Goal: Task Accomplishment & Management: Manage account settings

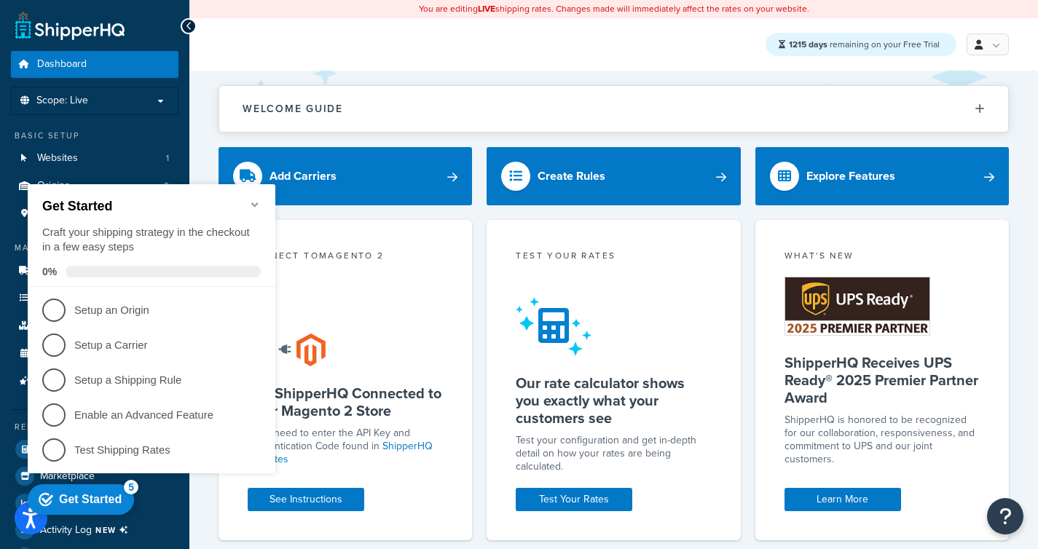
click at [259, 199] on icon "Minimize checklist" at bounding box center [255, 205] width 12 height 12
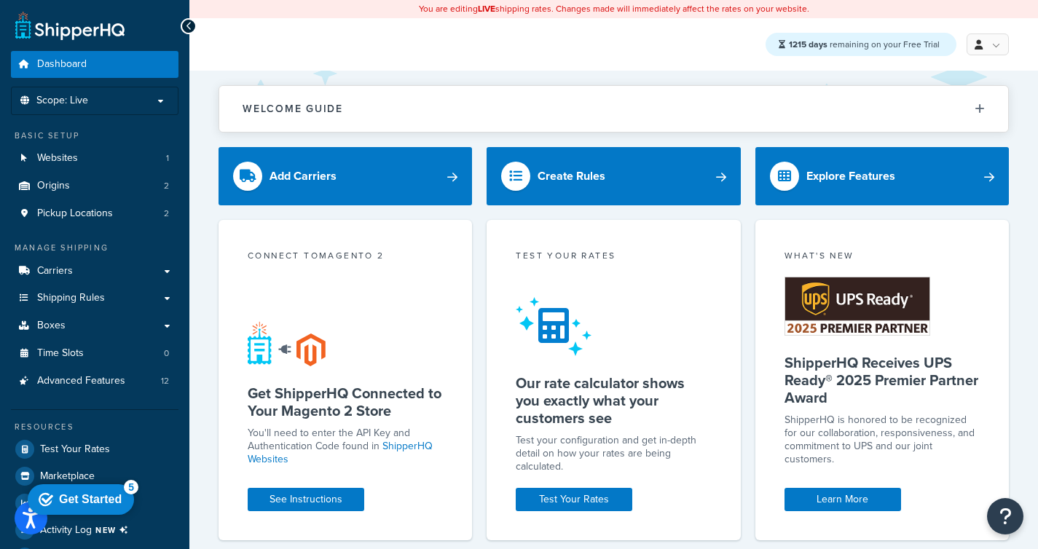
click at [68, 433] on div "Resources Test Your Rates Marketplace Analytics Activity Log NEW Help Docs" at bounding box center [94, 490] width 167 height 162
click at [68, 438] on link "Test Your Rates" at bounding box center [94, 449] width 167 height 26
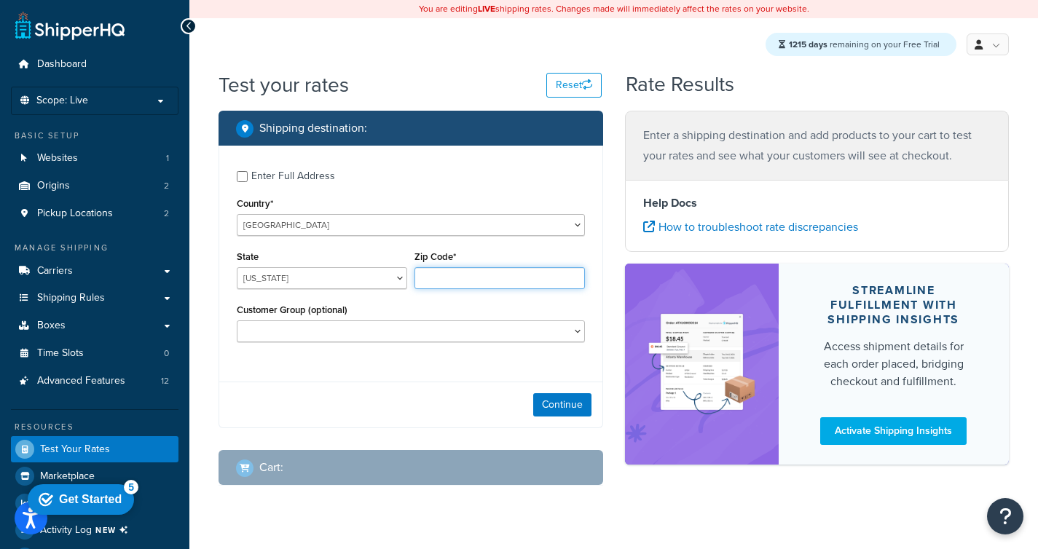
click at [464, 270] on input "Zip Code*" at bounding box center [499, 278] width 170 height 22
type input "78723"
click at [287, 284] on select "Alabama Alaska American Samoa Arizona Arkansas Armed Forces Americas Armed Forc…" at bounding box center [322, 278] width 170 height 22
click at [237, 267] on select "Alabama Alaska American Samoa Arizona Arkansas Armed Forces Americas Armed Forc…" at bounding box center [322, 278] width 170 height 22
click at [285, 277] on select "Alabama Alaska American Samoa Arizona Arkansas Armed Forces Americas Armed Forc…" at bounding box center [322, 278] width 170 height 22
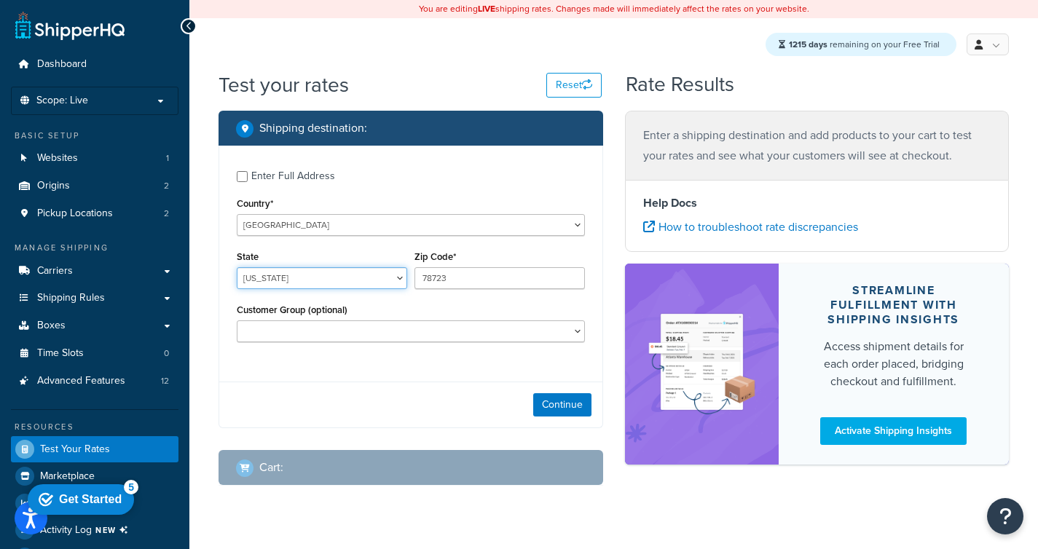
select select "TX"
click at [237, 267] on select "Alabama Alaska American Samoa Arizona Arkansas Armed Forces Americas Armed Forc…" at bounding box center [322, 278] width 170 height 22
click at [363, 382] on div "Continue" at bounding box center [410, 405] width 383 height 46
click at [553, 404] on button "Continue" at bounding box center [562, 404] width 58 height 23
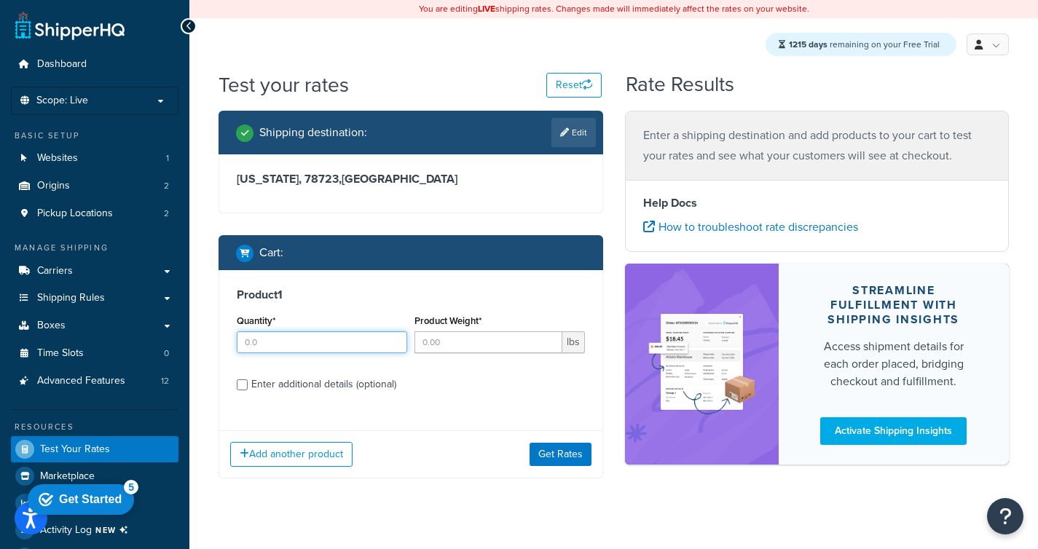
click at [315, 340] on input "Quantity*" at bounding box center [322, 342] width 170 height 22
type input "1"
click at [486, 338] on input "Product Weight*" at bounding box center [488, 342] width 148 height 22
type input "2"
click at [487, 404] on div "Product 1 Quantity* 1 Product Weight* 2 lbs Enter additional details (optional)" at bounding box center [410, 344] width 383 height 149
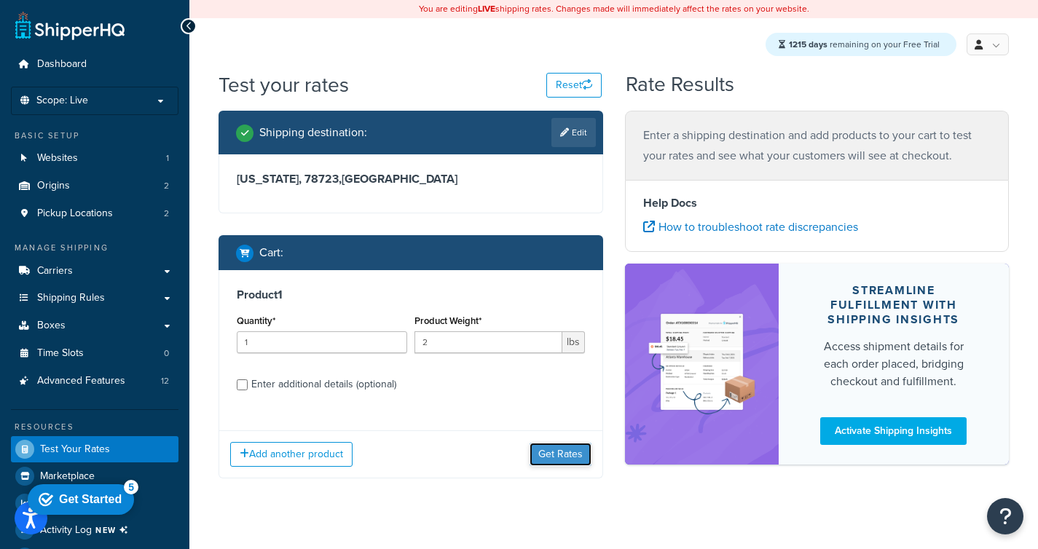
click at [582, 452] on button "Get Rates" at bounding box center [560, 454] width 62 height 23
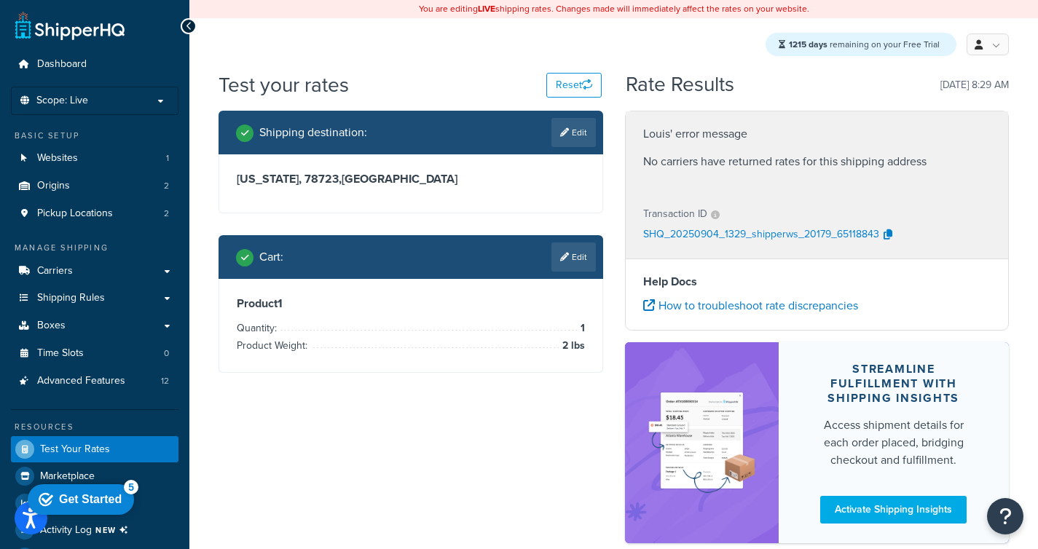
click at [738, 232] on p "SHQ_20250904_1329_shipperws_20179_65118843" at bounding box center [761, 235] width 236 height 22
click at [67, 152] on span "Websites" at bounding box center [57, 158] width 41 height 12
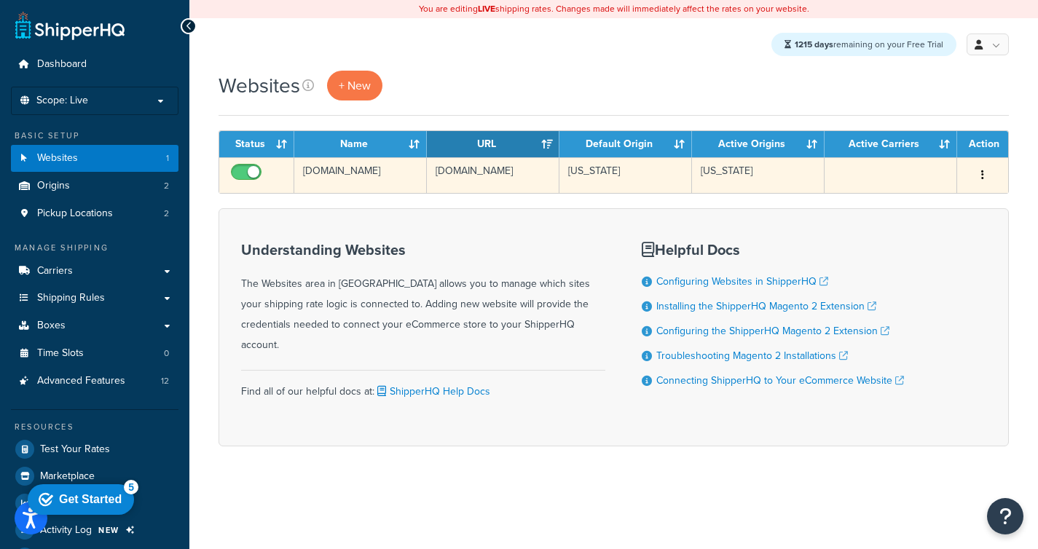
click at [362, 173] on td "shoes.com" at bounding box center [360, 175] width 133 height 36
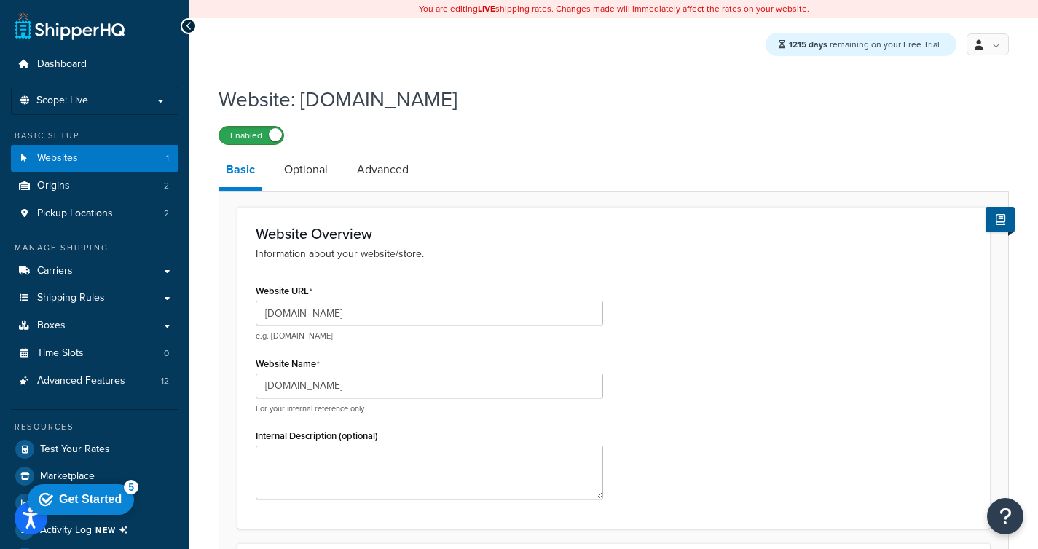
click at [263, 130] on label "Enabled" at bounding box center [251, 135] width 64 height 17
drag, startPoint x: 617, startPoint y: 114, endPoint x: 570, endPoint y: 116, distance: 46.6
click at [617, 114] on div "Website: shoes.com Disabled" at bounding box center [613, 111] width 790 height 67
click at [97, 156] on link "Websites 1" at bounding box center [94, 158] width 167 height 27
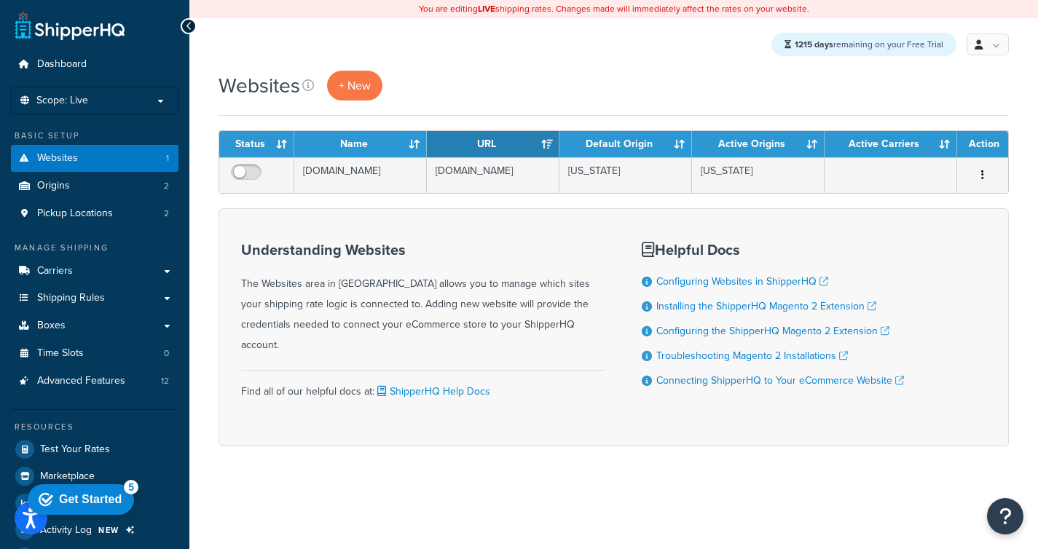
click at [622, 39] on div "1215 days remaining on your Free Trial My Profile Billing Global Settings Conta…" at bounding box center [613, 44] width 848 height 52
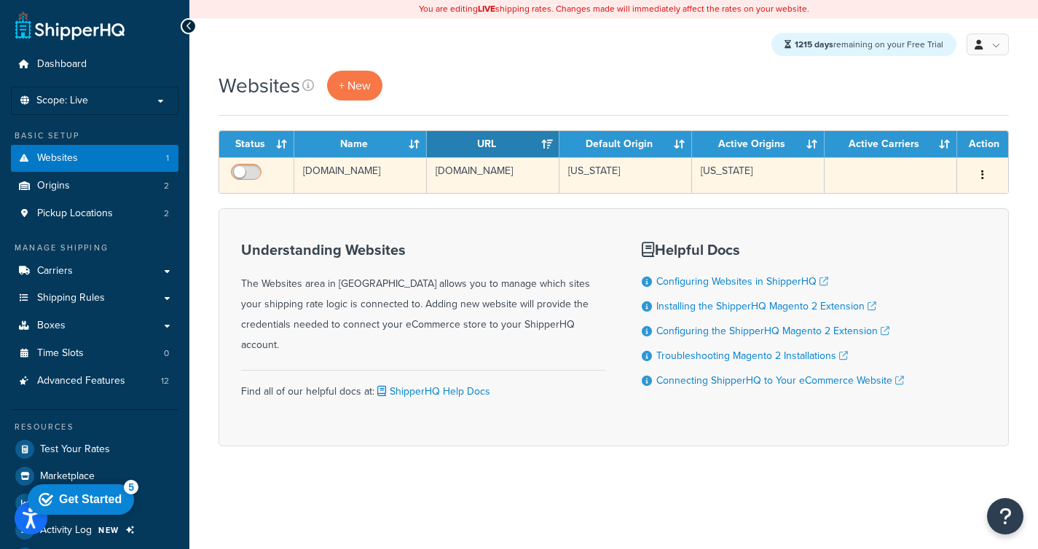
click at [247, 165] on span at bounding box center [246, 172] width 31 height 17
click at [247, 167] on input "checkbox" at bounding box center [248, 176] width 40 height 18
checkbox input "true"
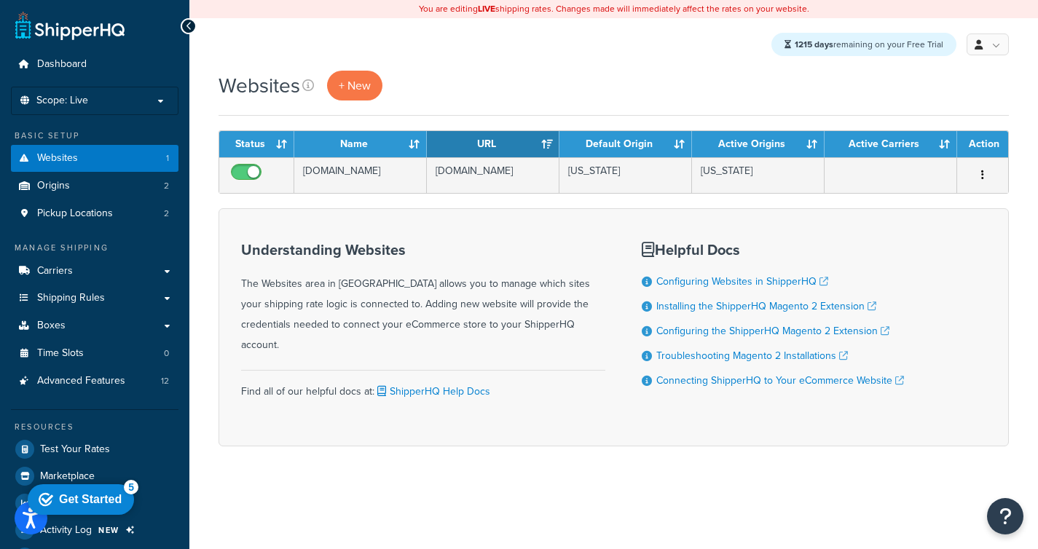
click at [550, 71] on div "Websites + New" at bounding box center [613, 86] width 790 height 30
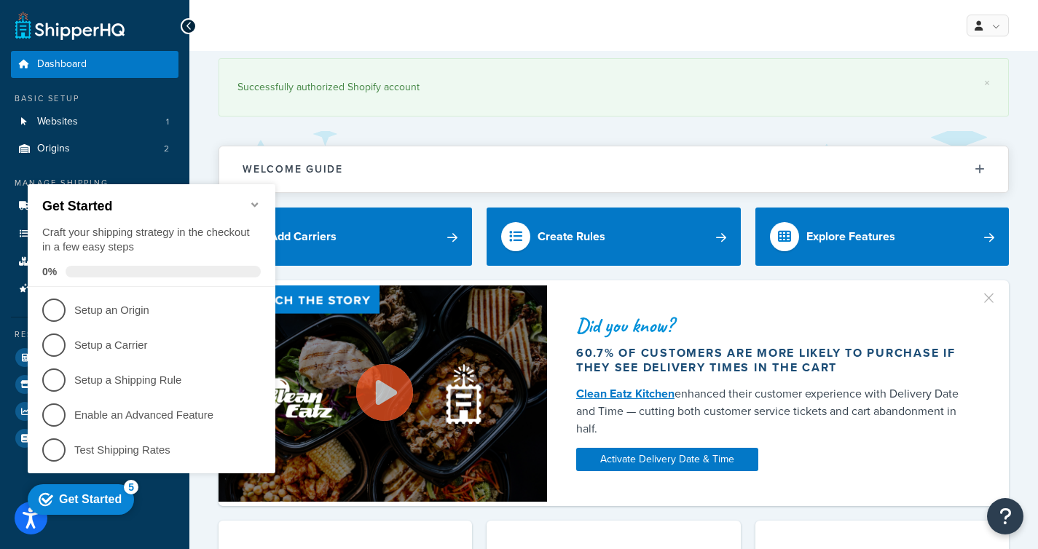
click at [261, 197] on div "Get Started Craft your shipping strategy in the checkout in a few easy steps 0%" at bounding box center [152, 235] width 248 height 103
click at [256, 199] on icon "Minimize checklist" at bounding box center [255, 205] width 12 height 12
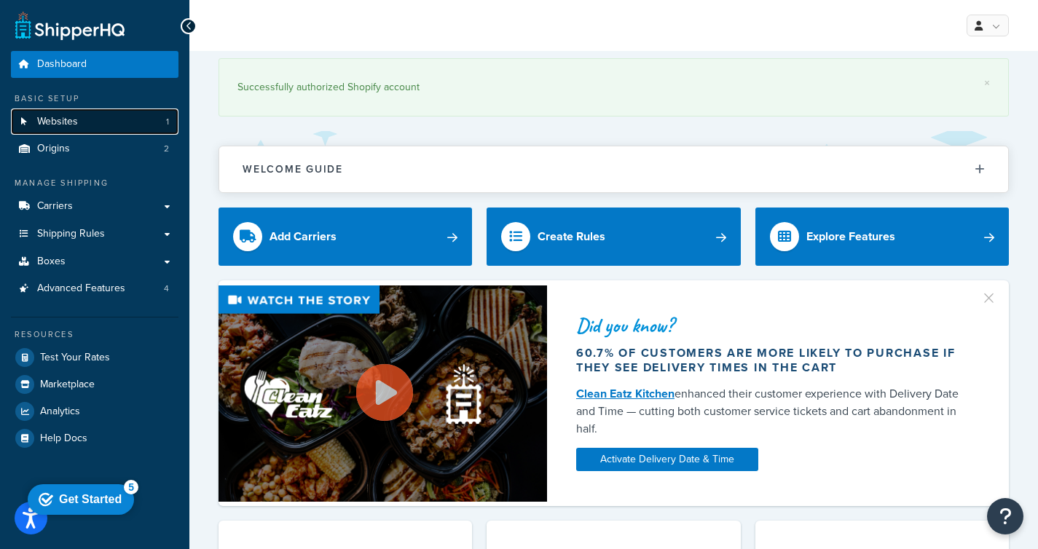
click at [113, 125] on link "Websites 1" at bounding box center [94, 121] width 167 height 27
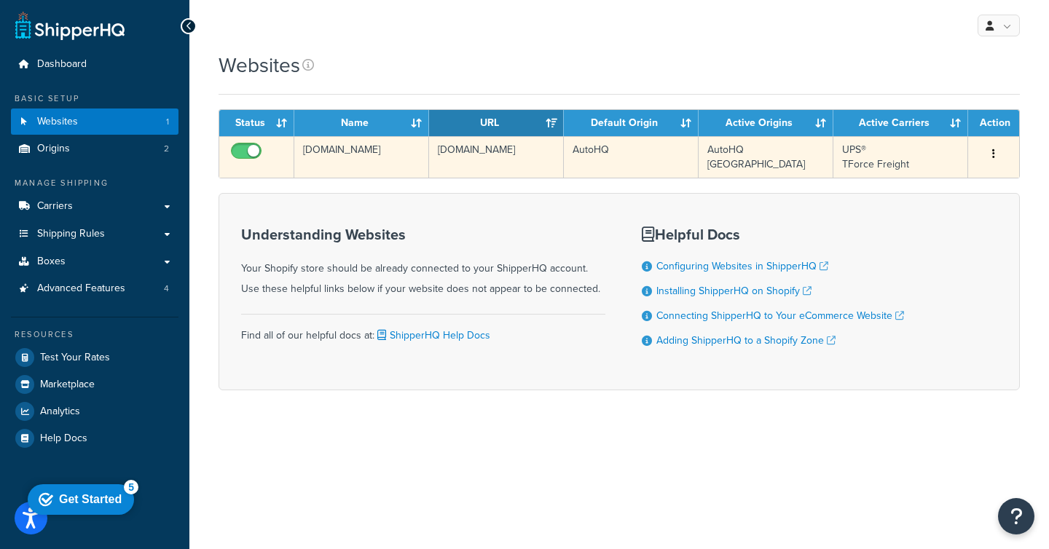
click at [252, 151] on input "checkbox" at bounding box center [248, 155] width 40 height 18
checkbox input "false"
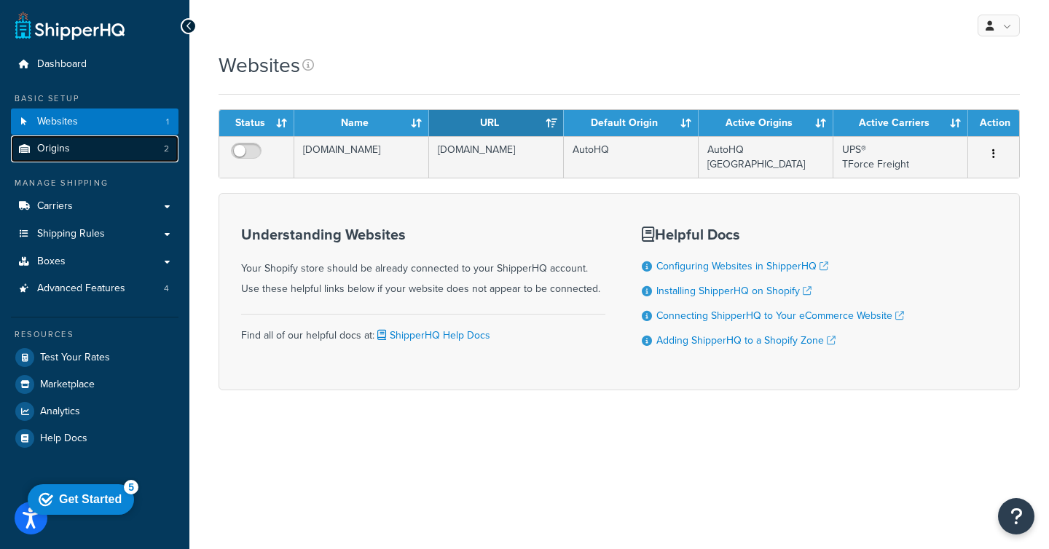
click at [141, 152] on link "Origins 2" at bounding box center [94, 148] width 167 height 27
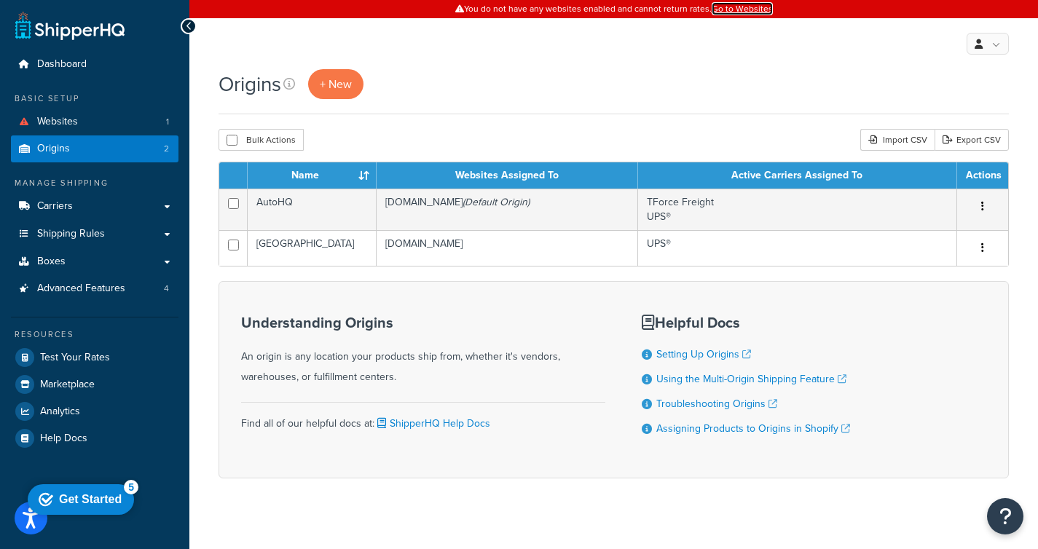
click at [725, 12] on link "Go to Websites" at bounding box center [741, 8] width 61 height 13
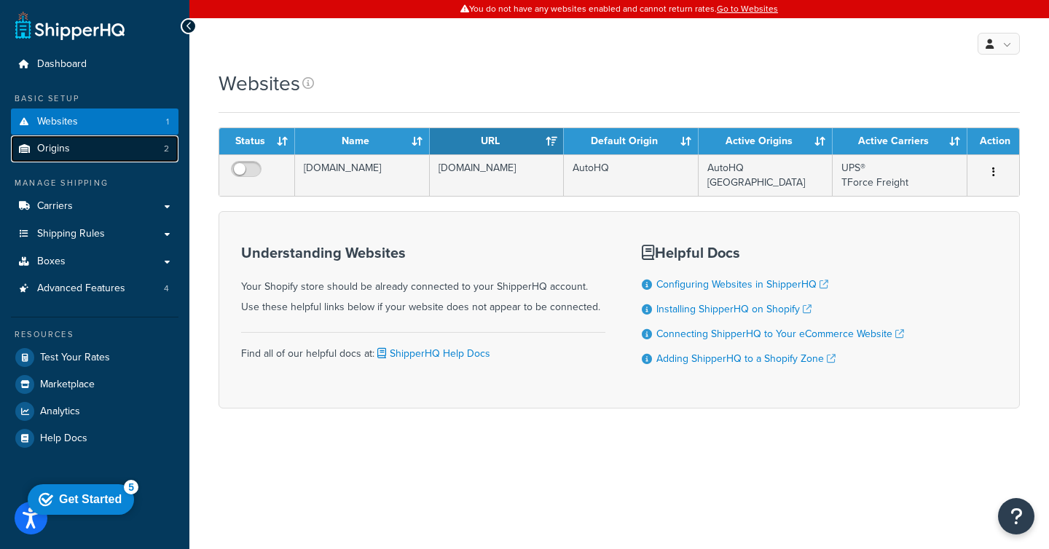
click at [98, 151] on link "Origins 2" at bounding box center [94, 148] width 167 height 27
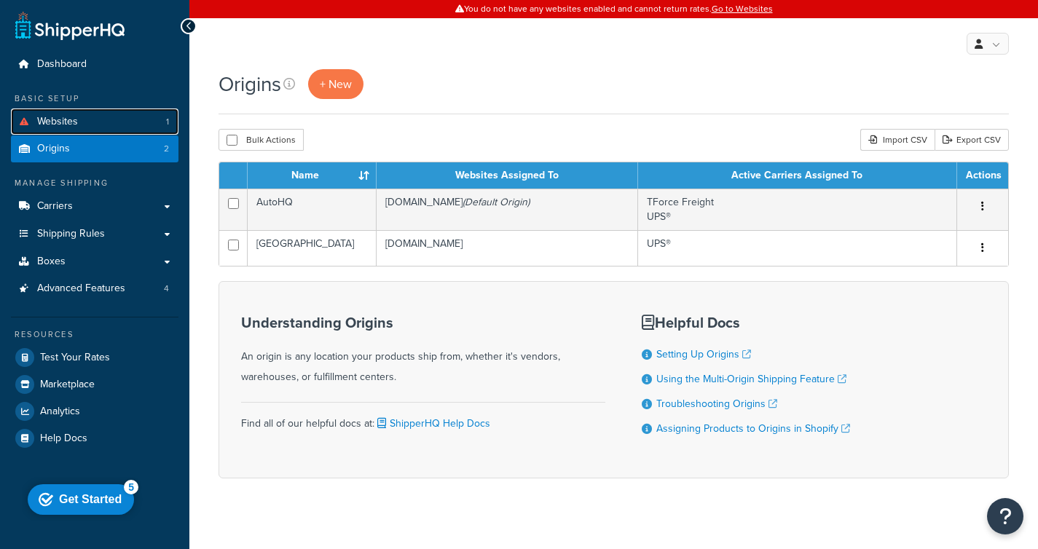
click at [106, 130] on link "Websites 1" at bounding box center [94, 121] width 167 height 27
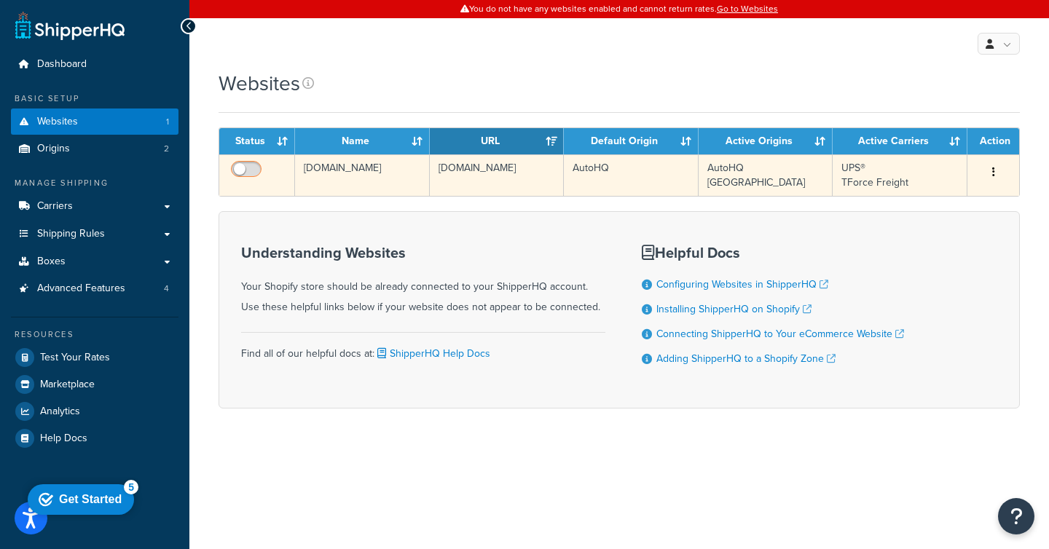
click at [256, 162] on span at bounding box center [246, 169] width 31 height 17
click at [256, 164] on input "checkbox" at bounding box center [248, 173] width 40 height 18
checkbox input "true"
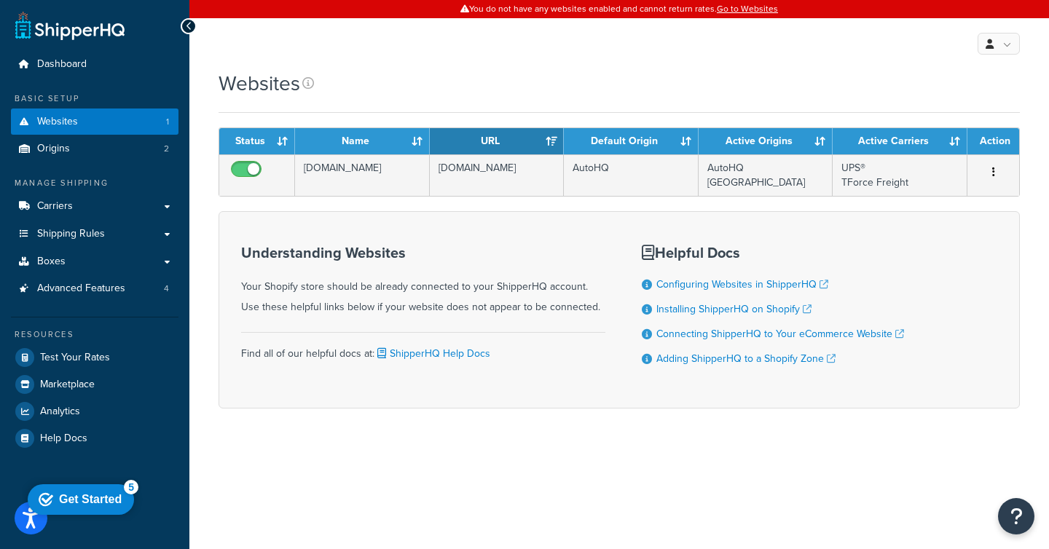
click at [434, 31] on div "My Profile Billing Global Settings Contact Us Logout" at bounding box center [618, 43] width 859 height 51
click at [146, 141] on link "Origins 2" at bounding box center [94, 148] width 167 height 27
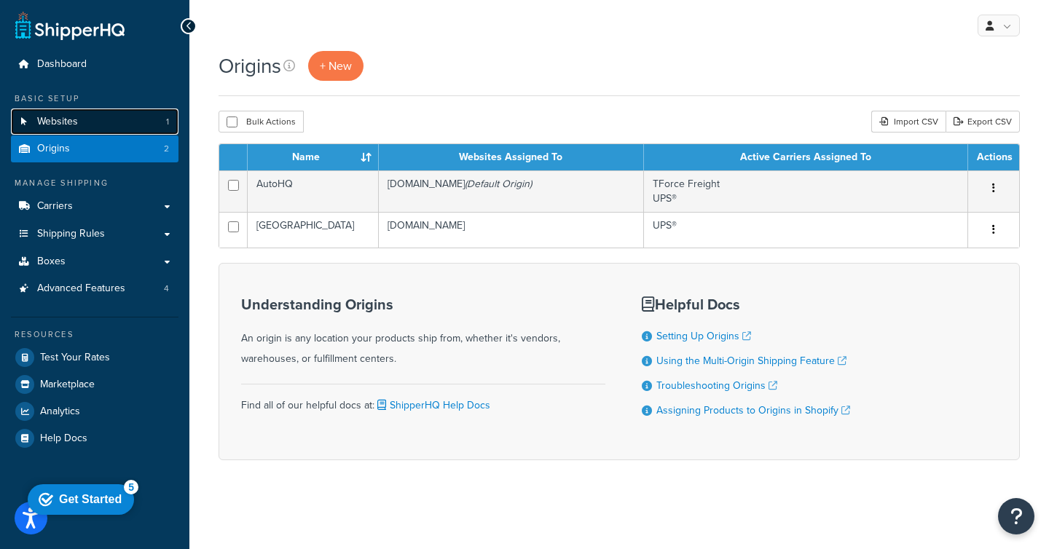
click at [82, 126] on link "Websites 1" at bounding box center [94, 121] width 167 height 27
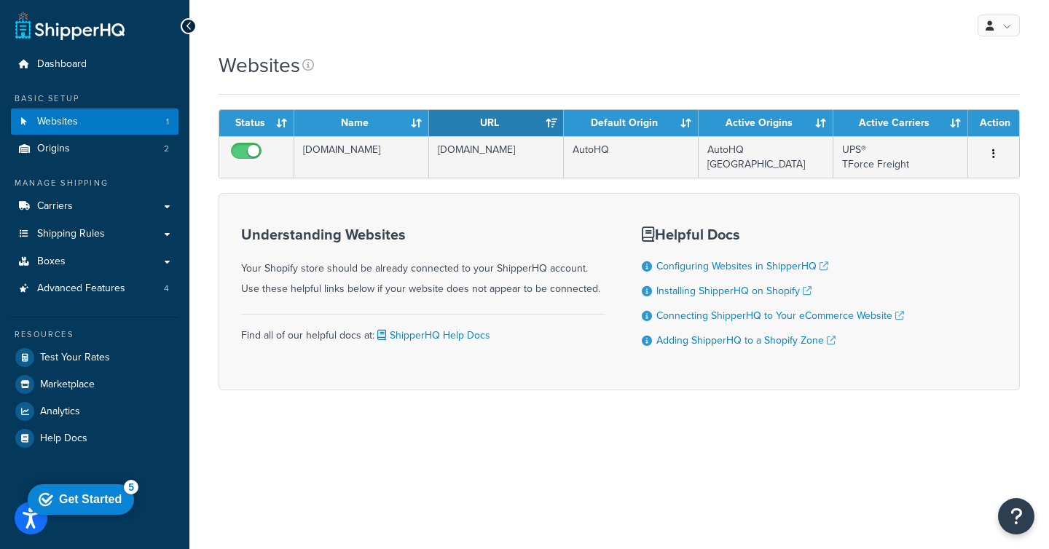
drag, startPoint x: 242, startPoint y: 268, endPoint x: 620, endPoint y: 286, distance: 378.4
click at [620, 287] on div "Understanding Websites Your Shopify store should be already connected to your S…" at bounding box center [618, 291] width 801 height 197
copy div "Your Shopify store should be already connected to your ShipperHQ account. Use t…"
drag, startPoint x: 971, startPoint y: 258, endPoint x: 884, endPoint y: 273, distance: 88.0
click at [970, 259] on div "Understanding Websites Your Shopify store should be already connected to your S…" at bounding box center [618, 291] width 801 height 197
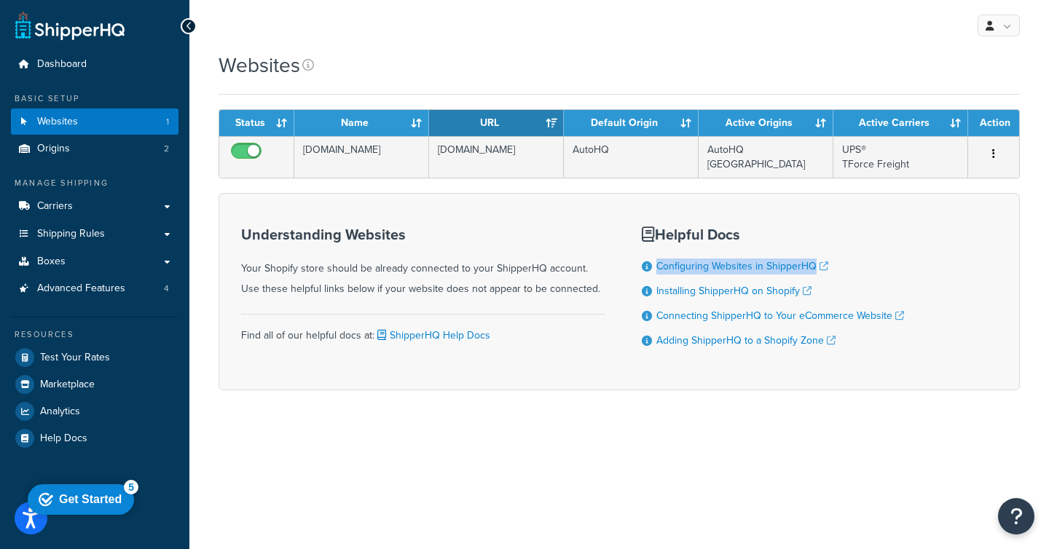
drag, startPoint x: 856, startPoint y: 277, endPoint x: 654, endPoint y: 264, distance: 202.9
click at [654, 264] on ul "Configuring Websites in ShipperHQ Installing ShipperHQ on Shopify Connecting Sh…" at bounding box center [773, 304] width 262 height 90
copy ul "Configuring Websites in ShipperHQ"
drag, startPoint x: 857, startPoint y: 285, endPoint x: 656, endPoint y: 296, distance: 201.3
click at [656, 296] on li "Installing ShipperHQ on Shopify" at bounding box center [773, 291] width 262 height 16
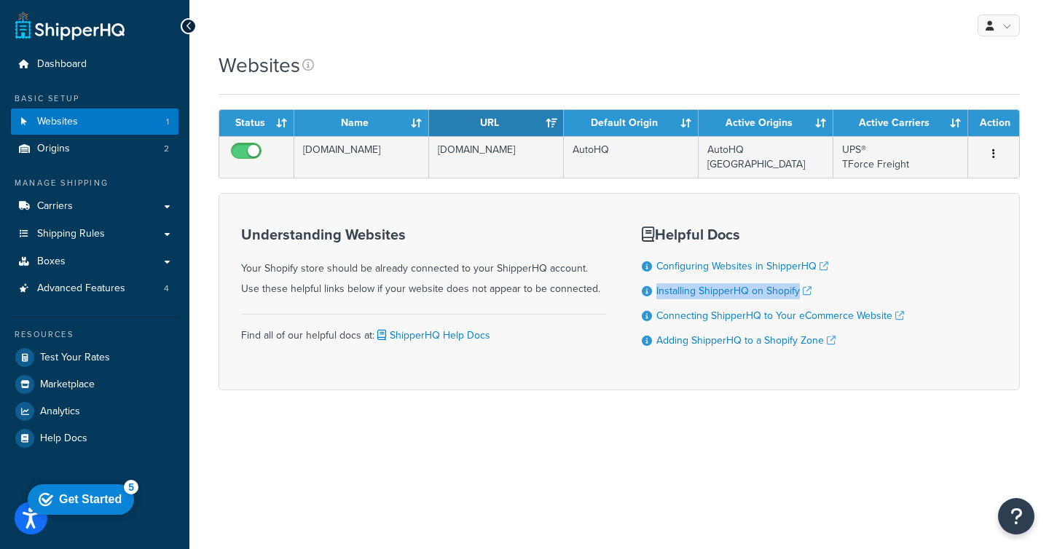
copy link "Installing ShipperHQ on Shopify"
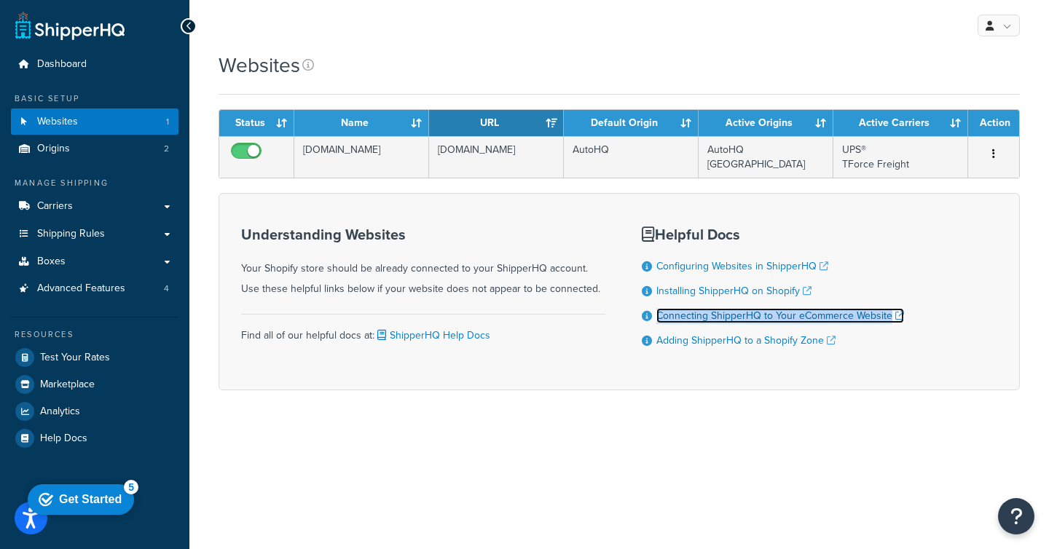
copy link "Connecting ShipperHQ to Your eCommerce Website"
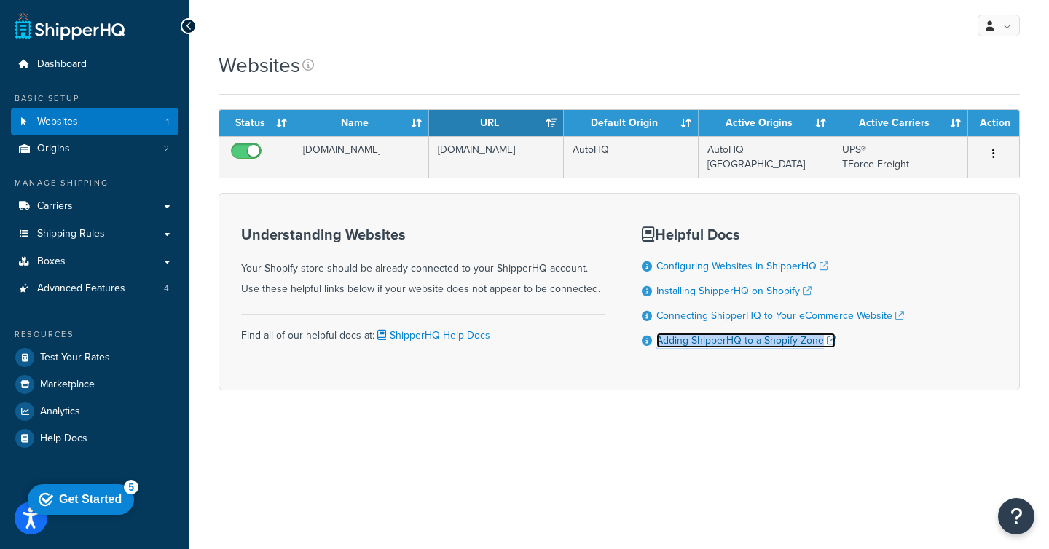
copy link "Adding ShipperHQ to a Shopify Zone"
click at [637, 393] on div "Websites Contact Us Send Us A Message Contact Information Name * Email * Compan…" at bounding box center [618, 246] width 859 height 390
click at [798, 410] on div "Websites Contact Us Send Us A Message Contact Information Name * Email * Compan…" at bounding box center [618, 246] width 859 height 390
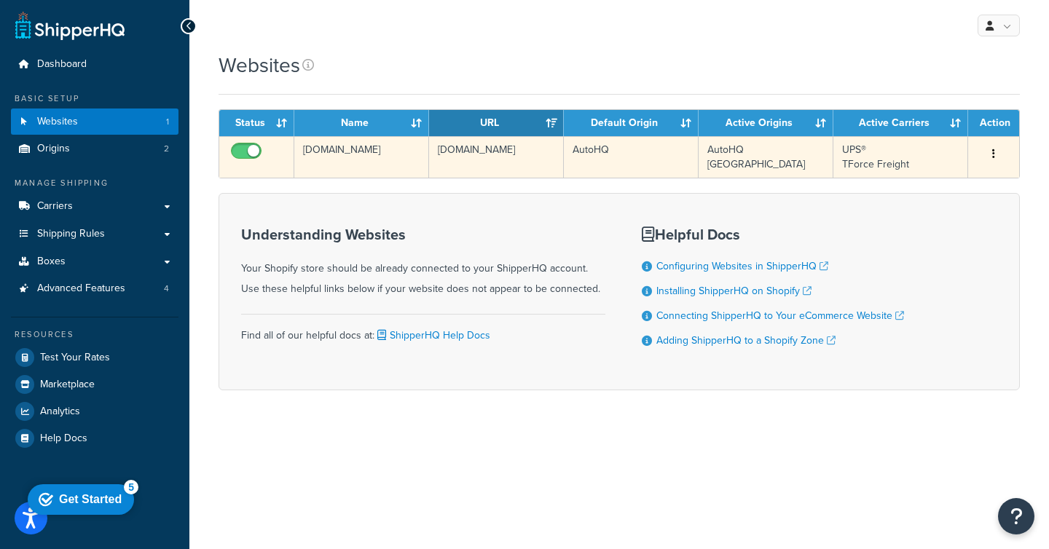
drag, startPoint x: 406, startPoint y: 161, endPoint x: 264, endPoint y: 143, distance: 143.1
click at [264, 143] on tr "shq-auto-demo.myshopify.com shq-auto-demo.myshopify.com AutoHQ AutoHQ Houston U…" at bounding box center [619, 157] width 800 height 42
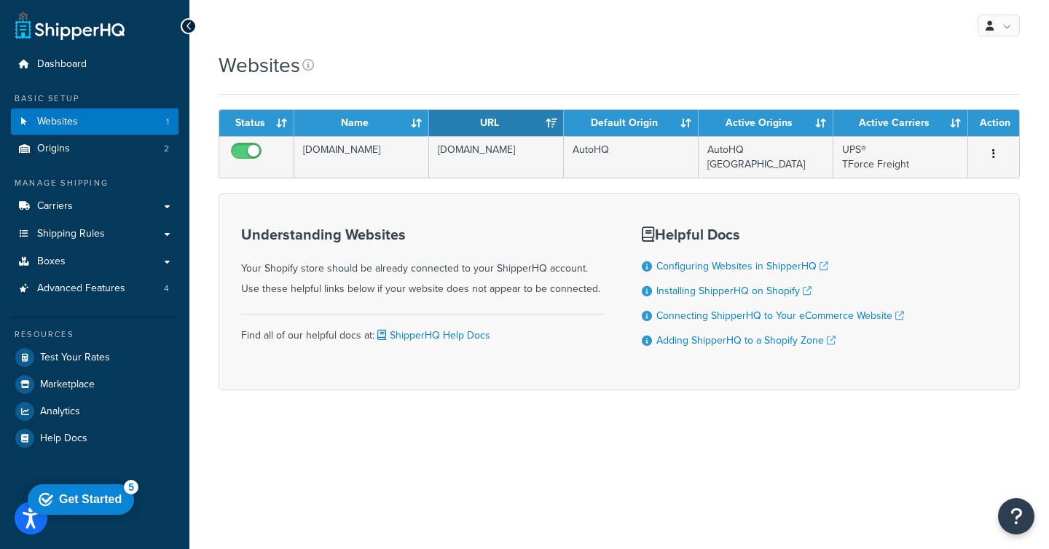
copy tr "[DOMAIN_NAME]"
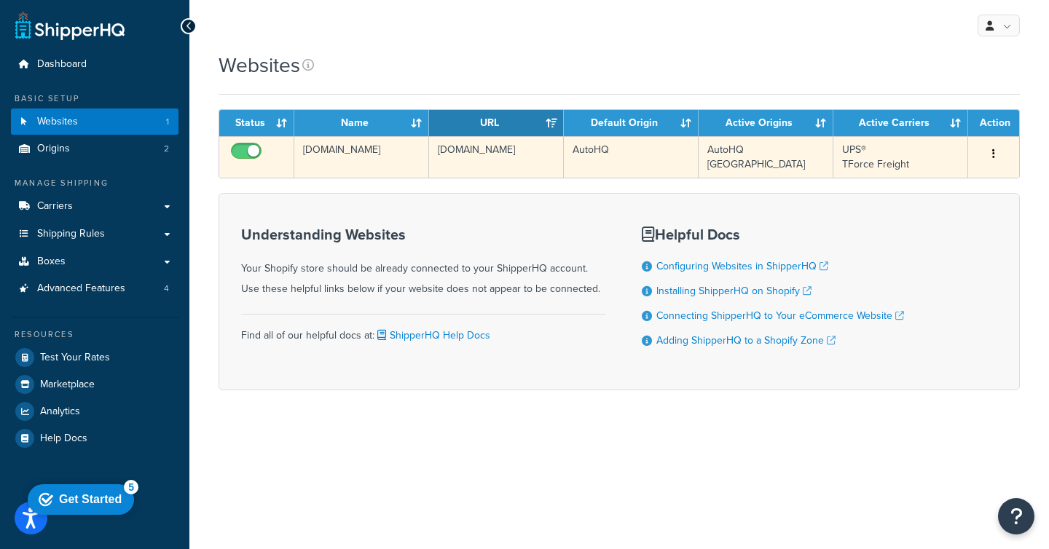
drag, startPoint x: 541, startPoint y: 159, endPoint x: 426, endPoint y: 151, distance: 115.3
click at [426, 151] on tr "shq-auto-demo.myshopify.com shq-auto-demo.myshopify.com AutoHQ AutoHQ Houston U…" at bounding box center [619, 157] width 800 height 42
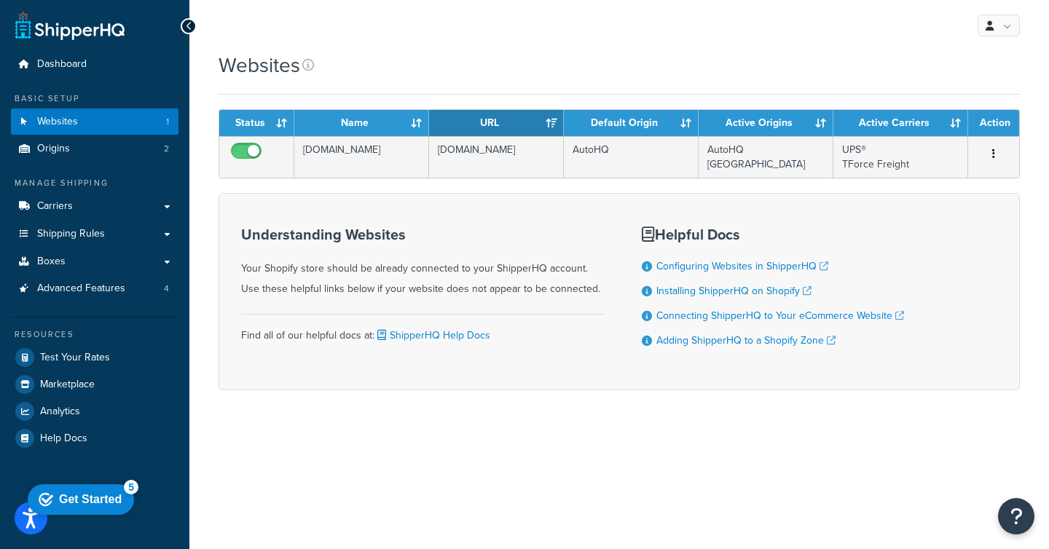
click at [556, 192] on form "Status Name URL Default Origin Active Origins Active Carriers Action shq-auto-d…" at bounding box center [618, 249] width 801 height 281
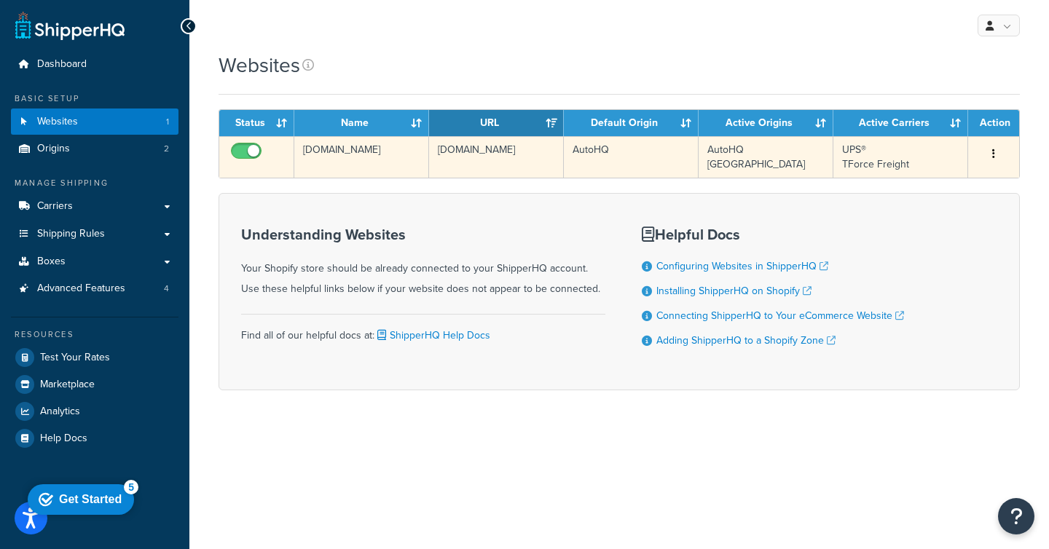
drag, startPoint x: 537, startPoint y: 165, endPoint x: 438, endPoint y: 153, distance: 99.7
click at [438, 153] on td "[DOMAIN_NAME]" at bounding box center [496, 157] width 135 height 42
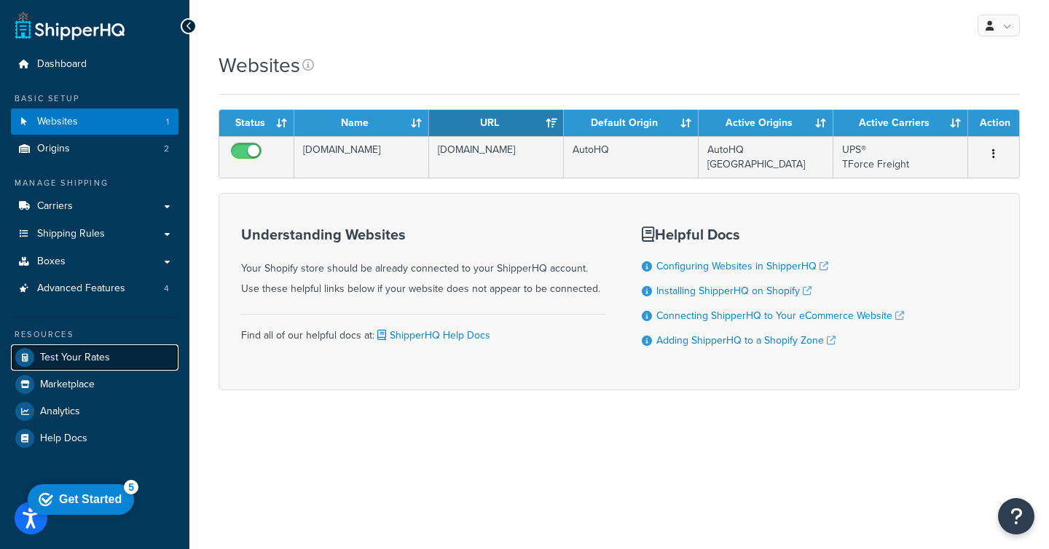
click at [72, 362] on span "Test Your Rates" at bounding box center [75, 358] width 70 height 12
drag, startPoint x: 379, startPoint y: 50, endPoint x: 390, endPoint y: 1, distance: 49.1
click at [382, 30] on div "My Profile Billing Global Settings Contact Us Logout" at bounding box center [618, 25] width 859 height 51
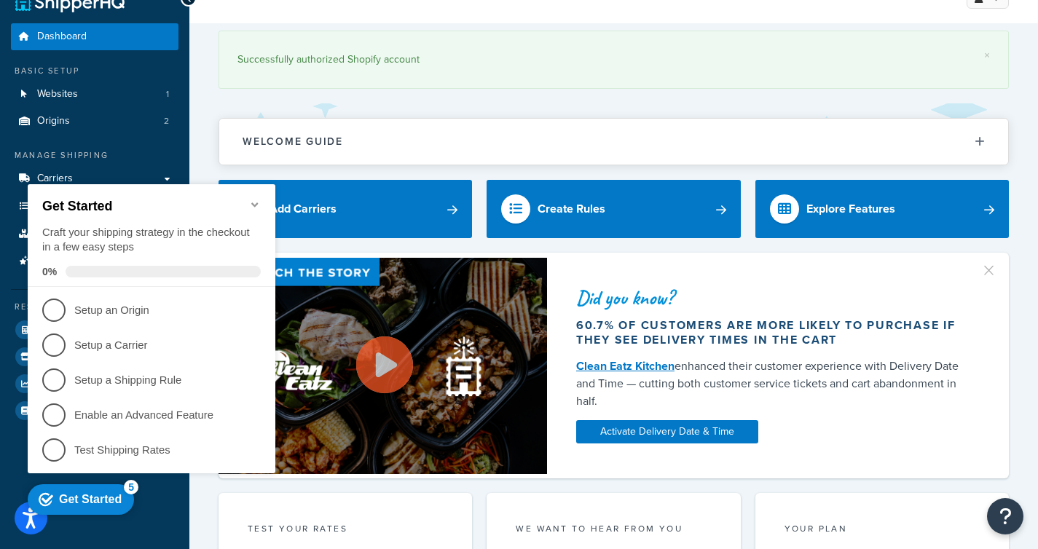
scroll to position [37, 0]
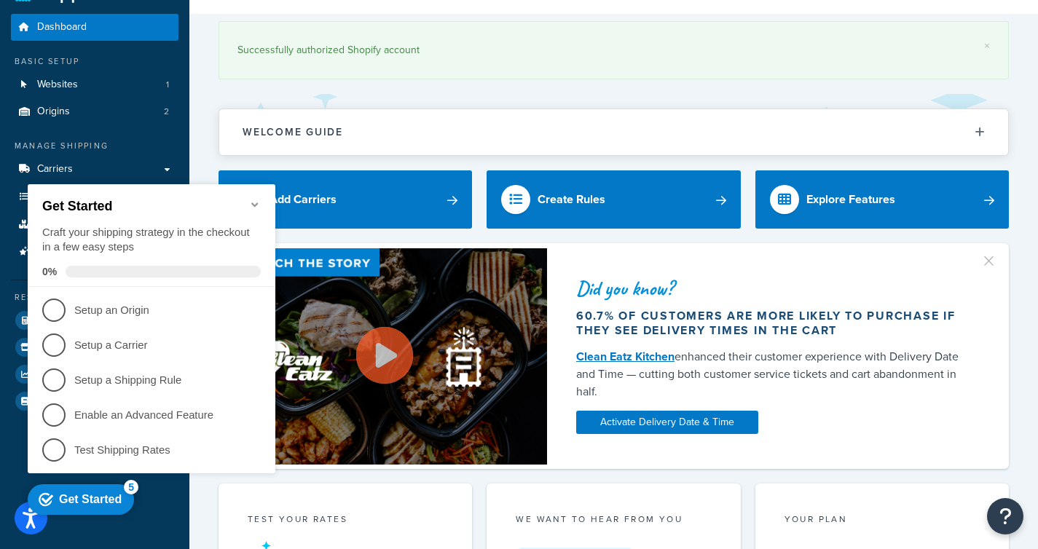
click at [256, 201] on icon "Minimize checklist" at bounding box center [255, 205] width 12 height 12
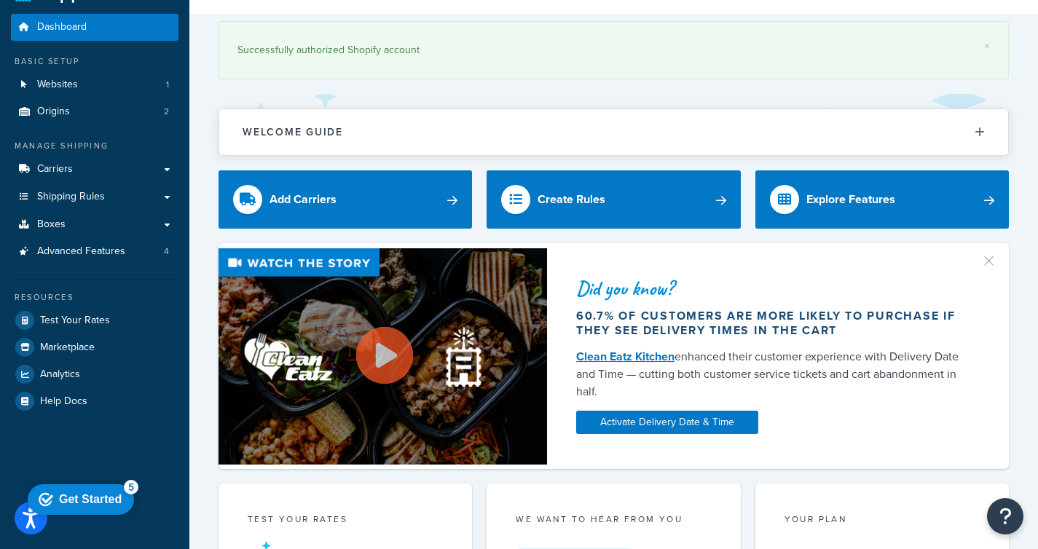
scroll to position [0, 0]
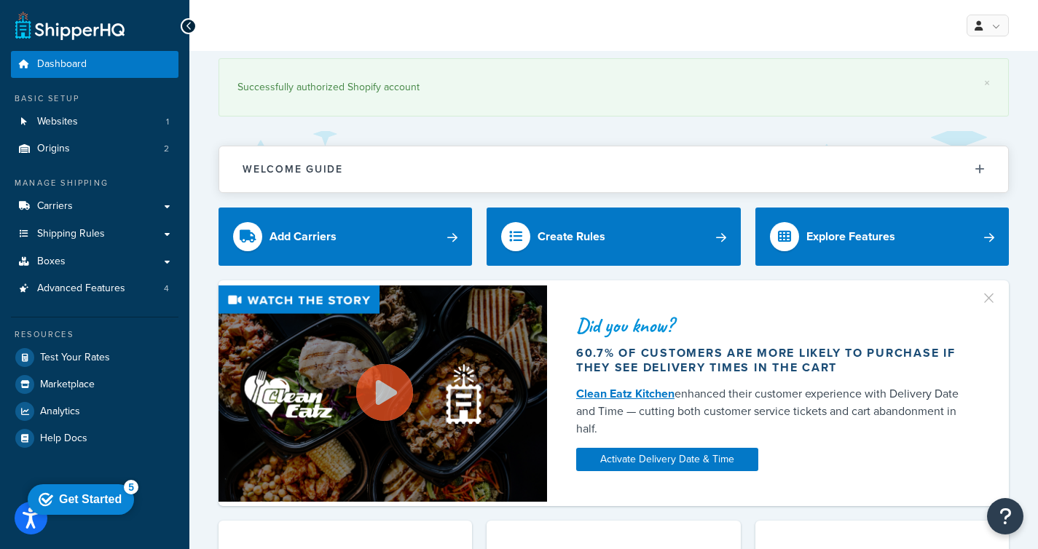
click at [993, 283] on div "Did you know? 60.7% of customers are more likely to purchase if they see delive…" at bounding box center [778, 393] width 462 height 226
click at [994, 295] on button "button" at bounding box center [996, 293] width 4 height 4
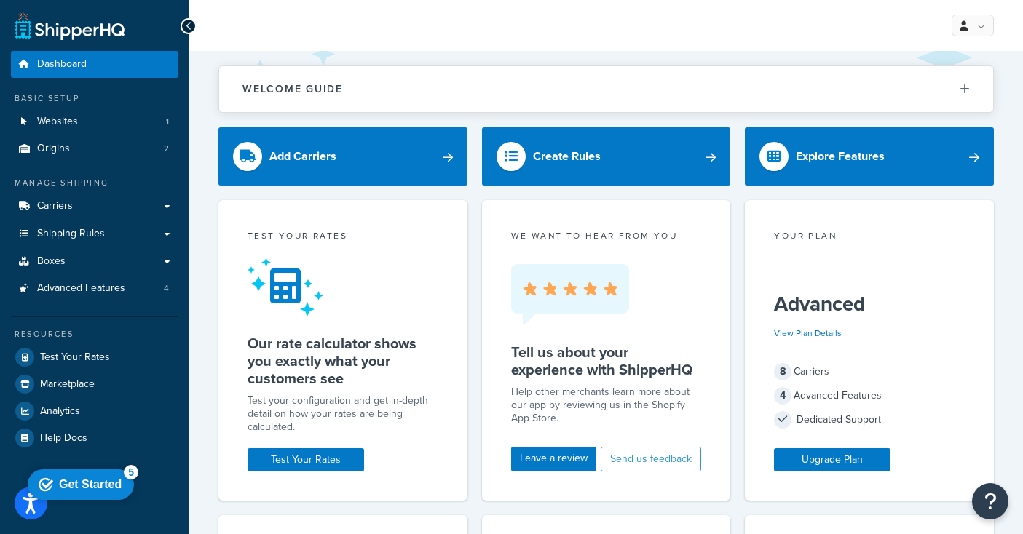
click at [108, 491] on div "Get Started" at bounding box center [90, 484] width 63 height 13
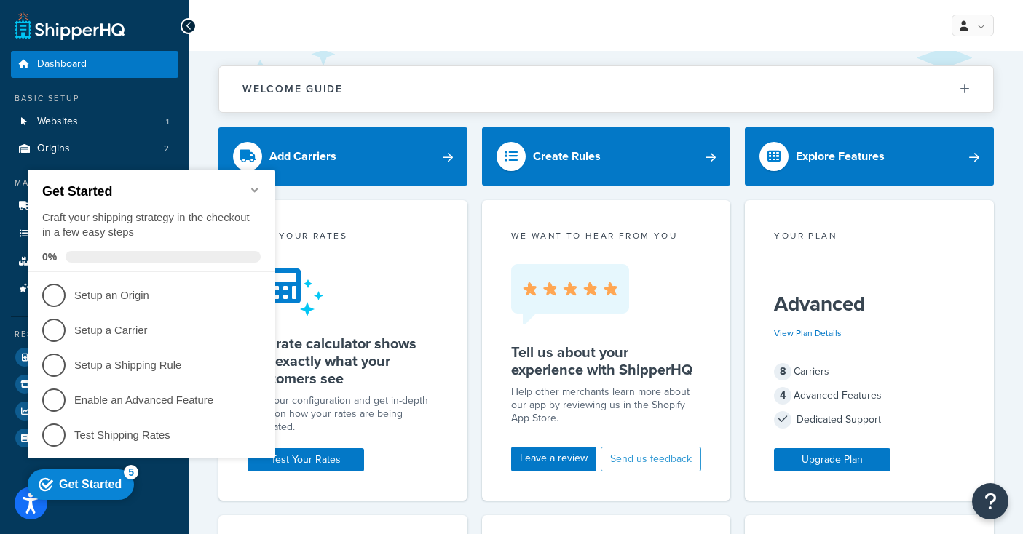
click at [108, 489] on div "Get Started" at bounding box center [90, 484] width 63 height 13
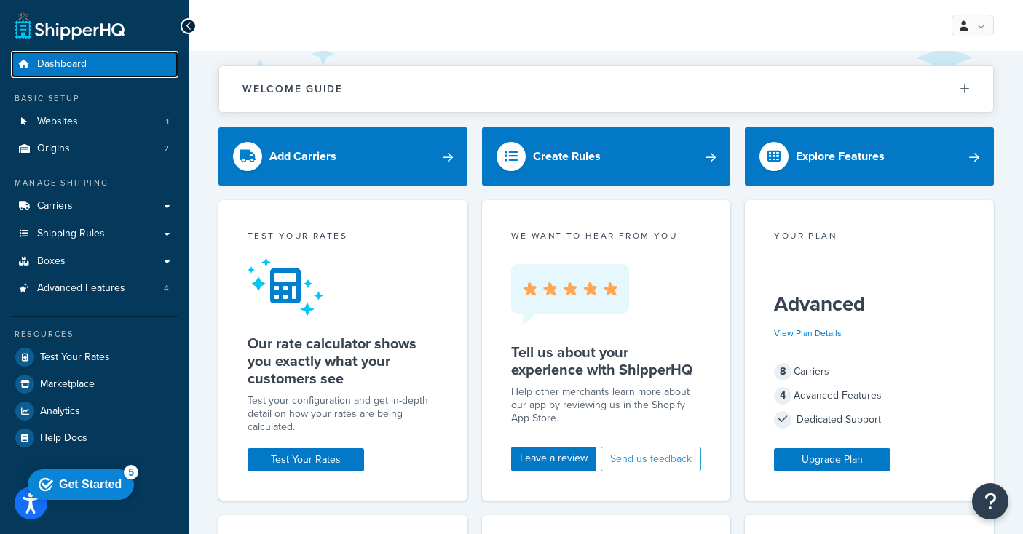
click at [103, 64] on link "Dashboard" at bounding box center [94, 64] width 167 height 27
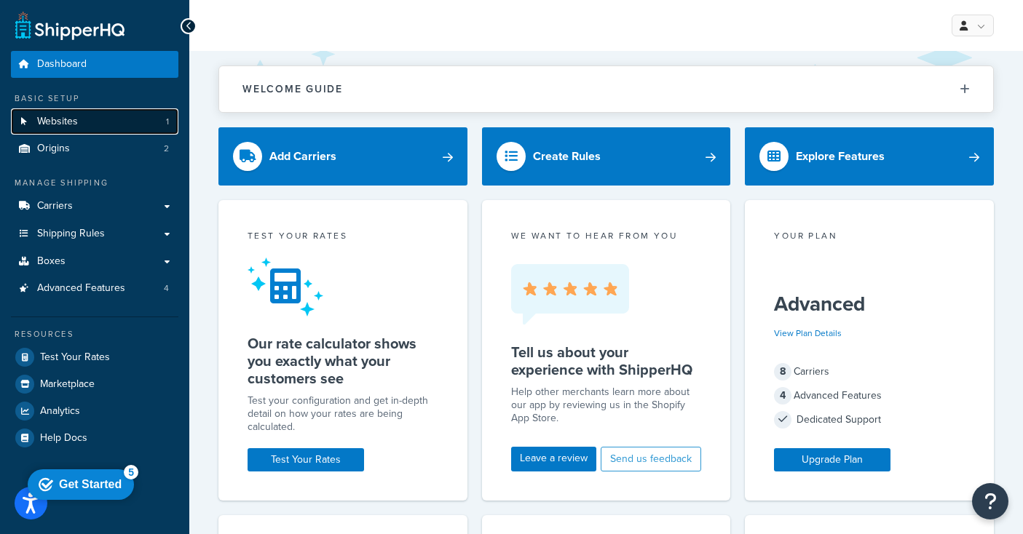
click at [92, 130] on link "Websites 1" at bounding box center [94, 121] width 167 height 27
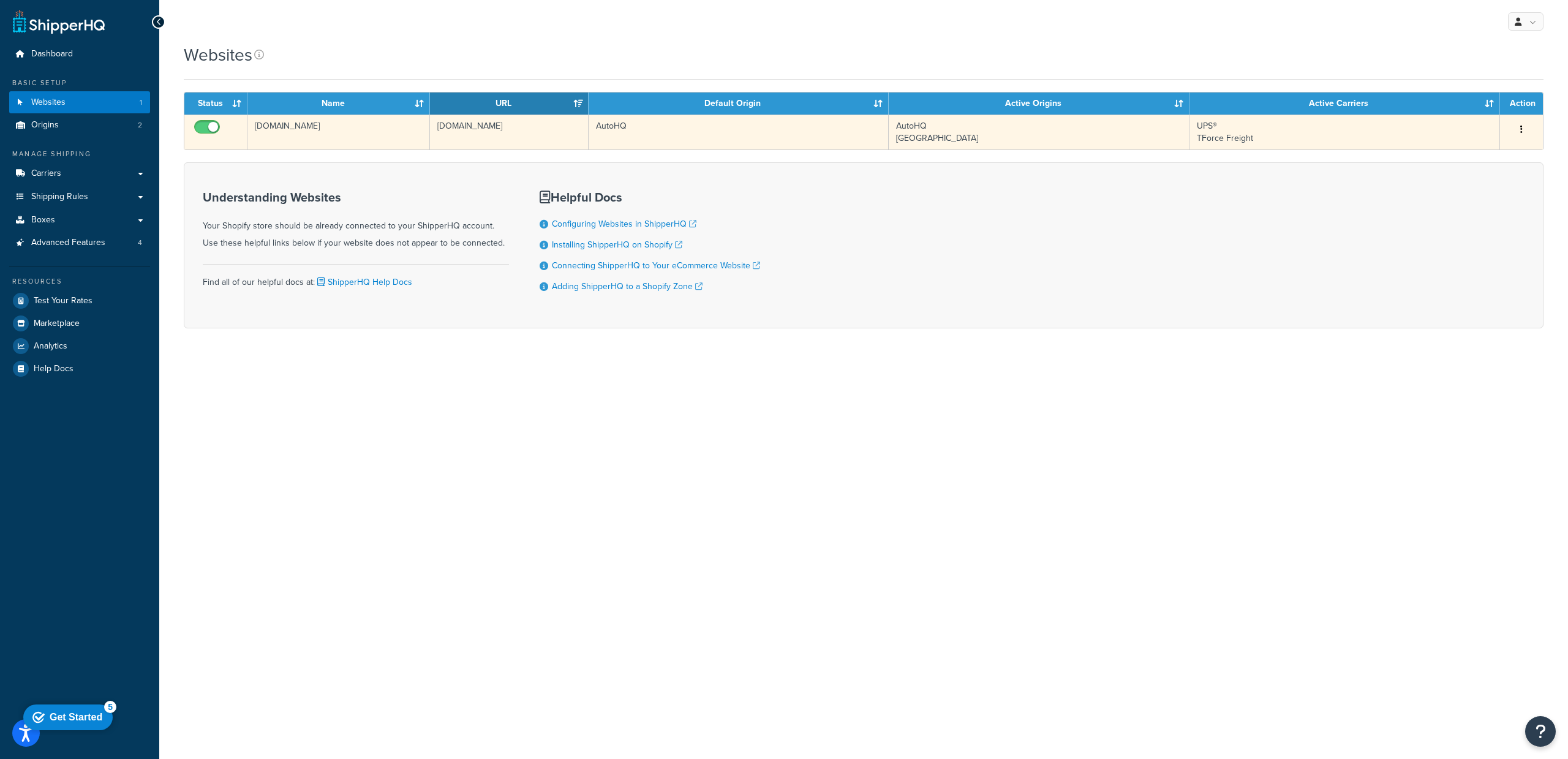
click at [206, 131] on input "checkbox" at bounding box center [209, 130] width 34 height 15
checkbox input "false"
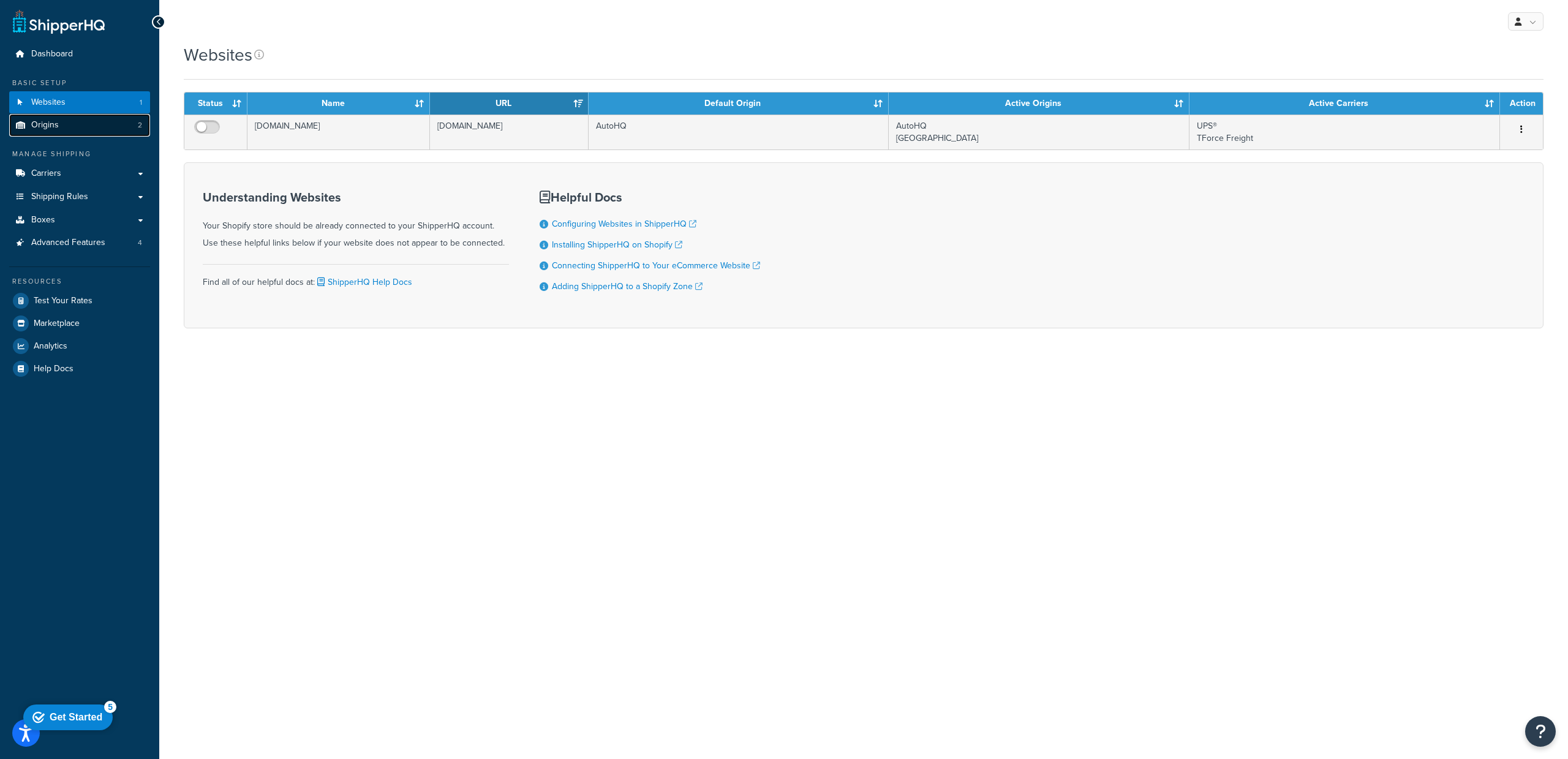
click at [98, 121] on link "Origins 2" at bounding box center [79, 125] width 140 height 23
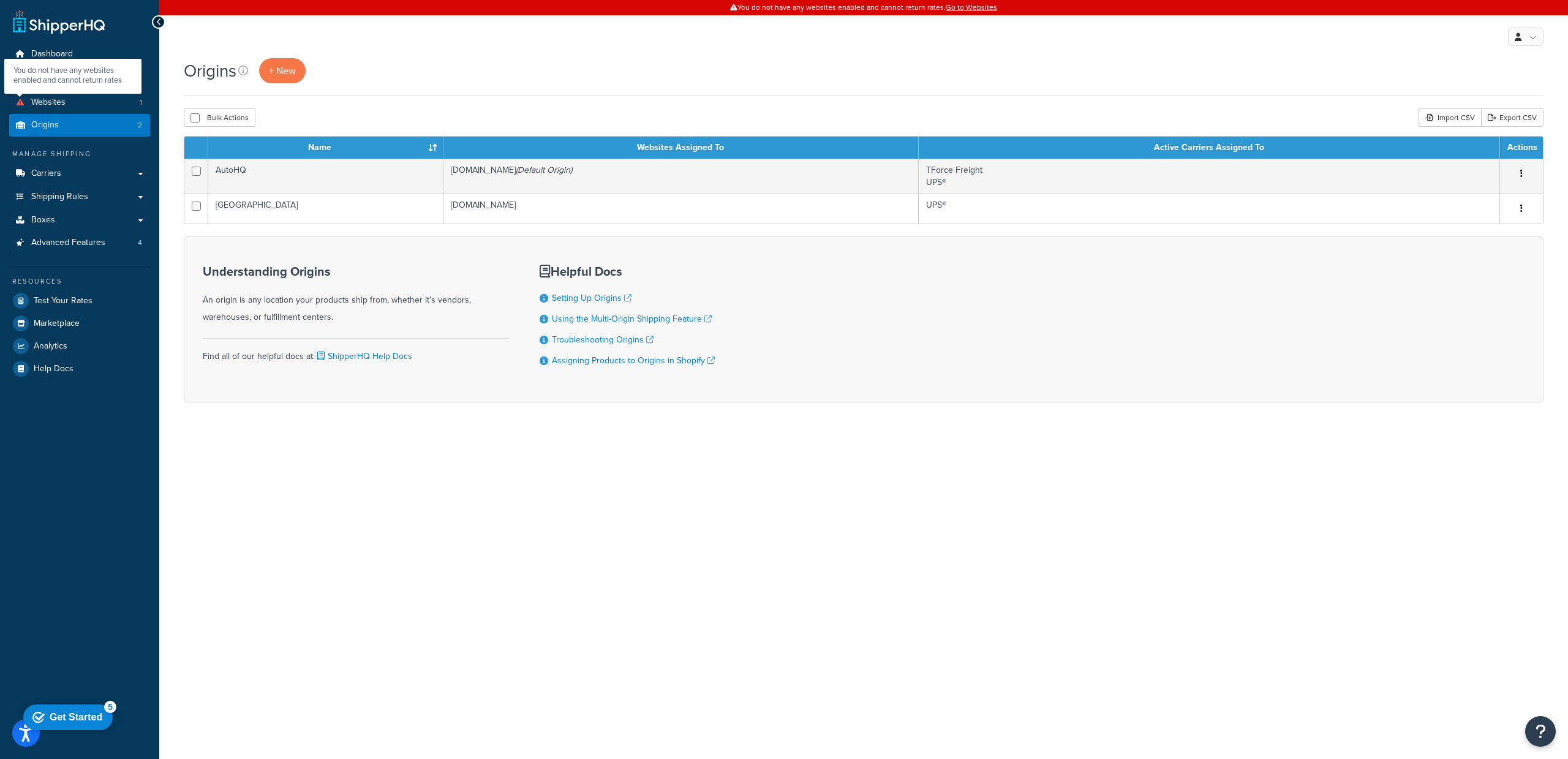
click at [477, 582] on div "You do not have any websites enabled and cannot return rates. Go to Websites My…" at bounding box center [863, 380] width 1409 height 759
click at [729, 72] on div "Origins + New" at bounding box center [863, 71] width 1360 height 25
click at [57, 111] on link "You do not have any websites enabled and cannot return rates Websites 1" at bounding box center [79, 102] width 140 height 23
